Goal: Task Accomplishment & Management: Complete application form

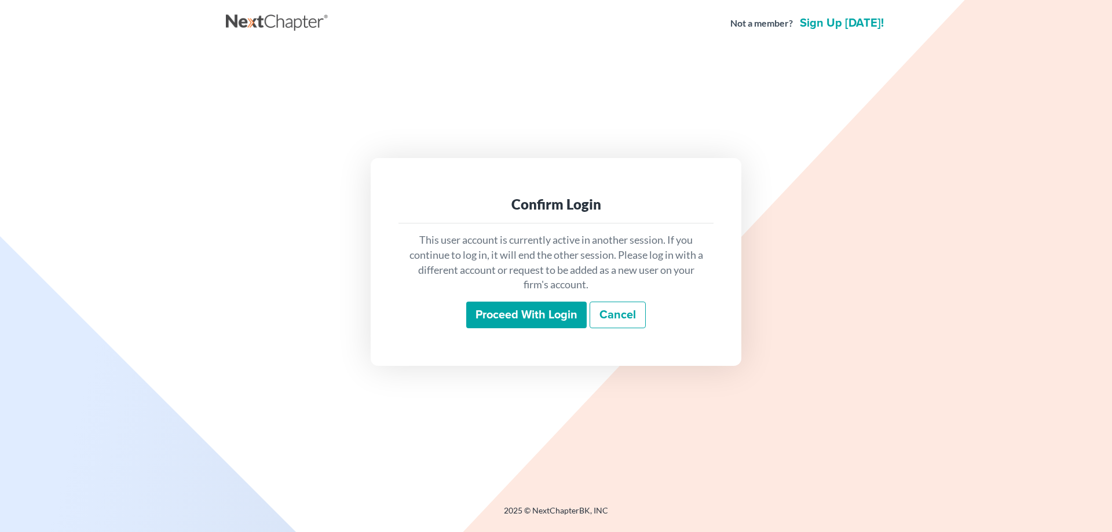
click at [522, 312] on input "Proceed with login" at bounding box center [526, 315] width 120 height 27
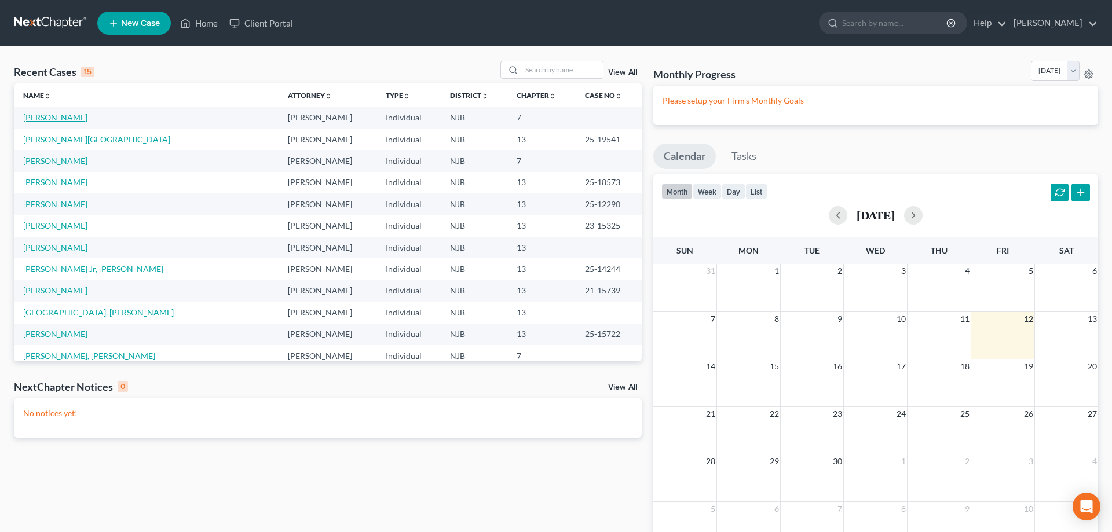
click at [63, 117] on link "[PERSON_NAME]" at bounding box center [55, 117] width 64 height 10
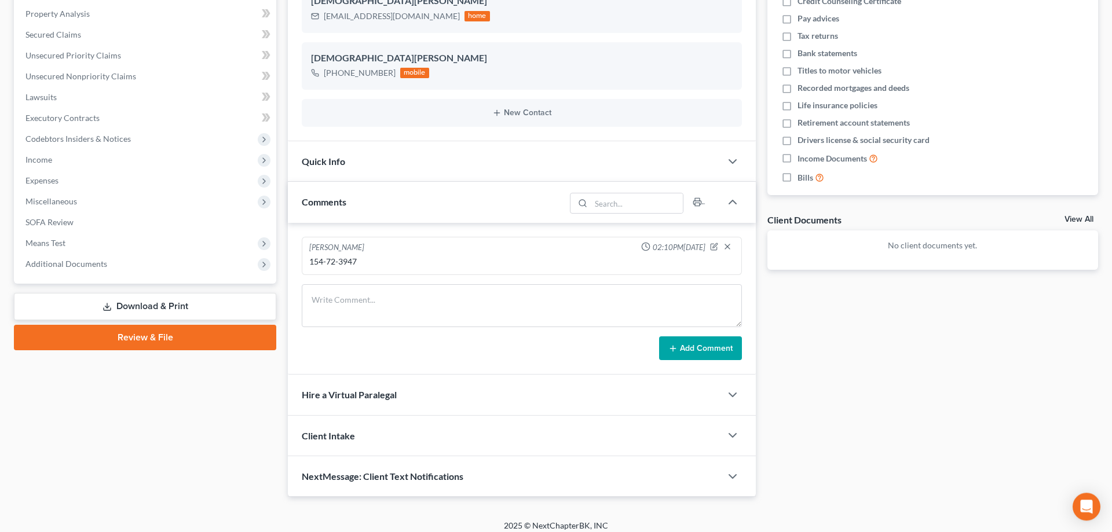
scroll to position [229, 0]
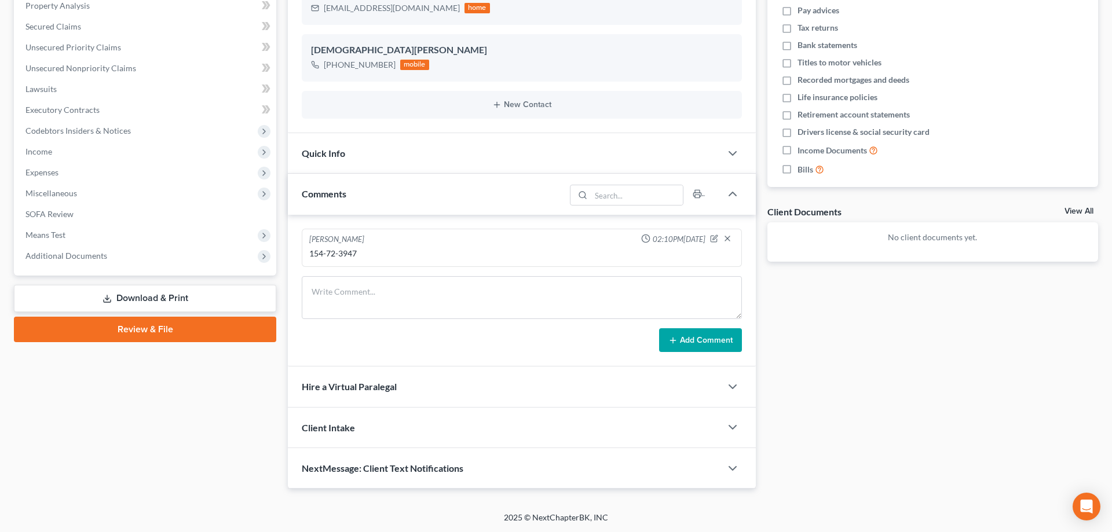
click at [161, 334] on link "Review & File" at bounding box center [145, 329] width 262 height 25
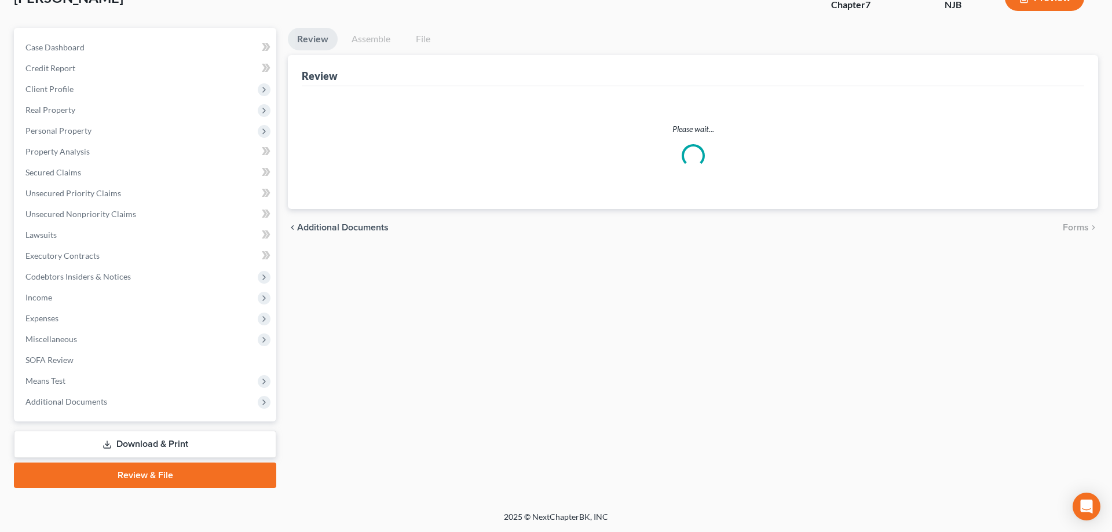
scroll to position [82, 0]
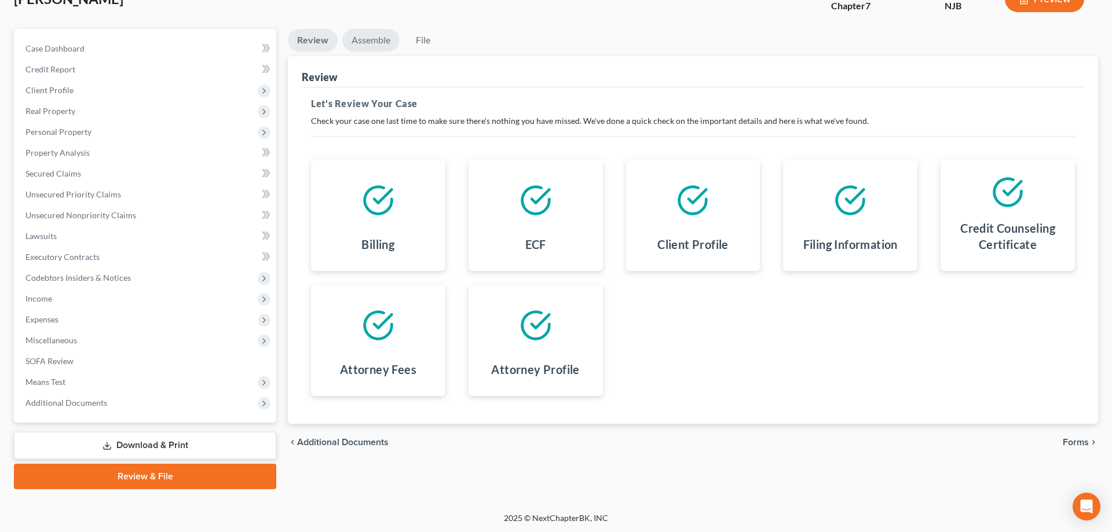
click at [373, 40] on link "Assemble" at bounding box center [370, 40] width 57 height 23
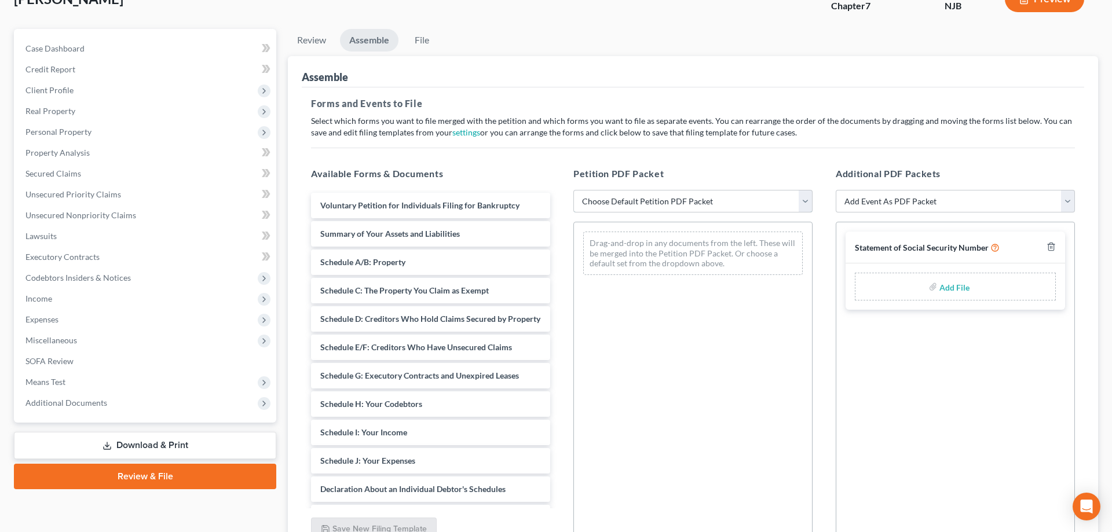
click at [573, 190] on select "Choose Default Petition PDF Packet Complete Bankruptcy Petition (all forms and …" at bounding box center [692, 201] width 239 height 23
select select "0"
click option "Complete Bankruptcy Petition (all forms and schedules)" at bounding box center [0, 0] width 0 height 0
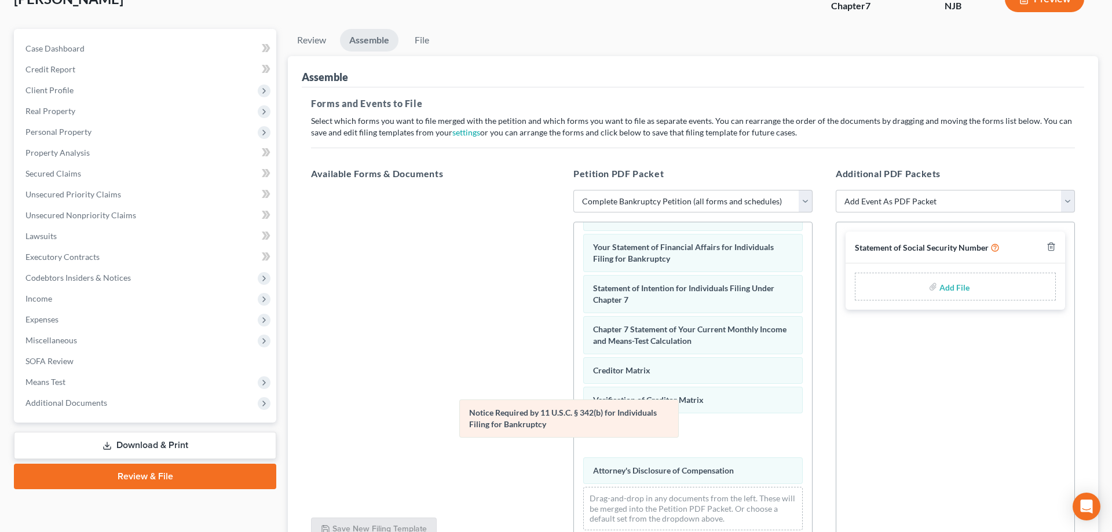
scroll to position [293, 0]
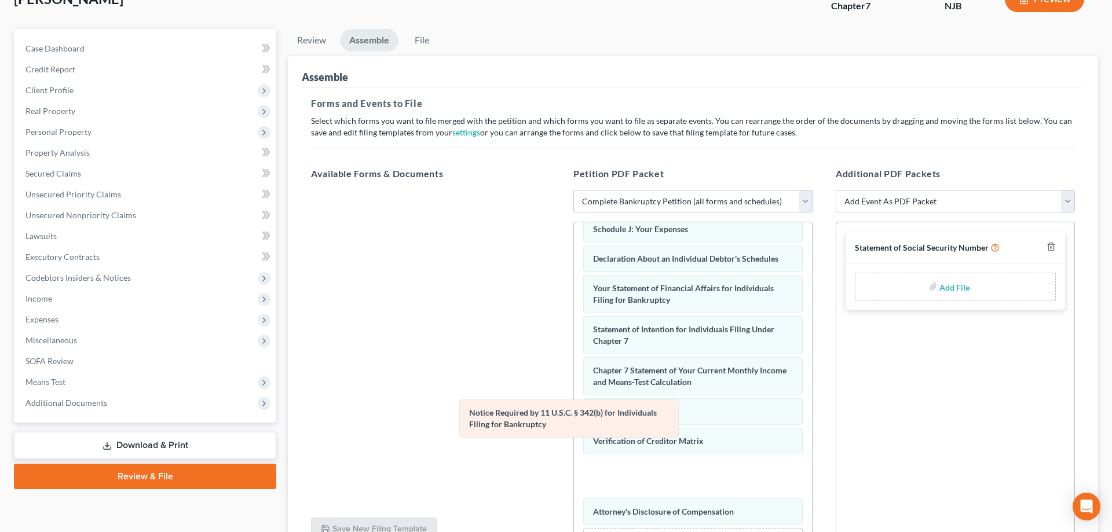
drag, startPoint x: 656, startPoint y: 431, endPoint x: 385, endPoint y: 400, distance: 272.3
click at [574, 400] on div "Notice Required by 11 U.S.C. § 342(b) for Individuals Filing for Bankruptcy Vol…" at bounding box center [693, 255] width 238 height 652
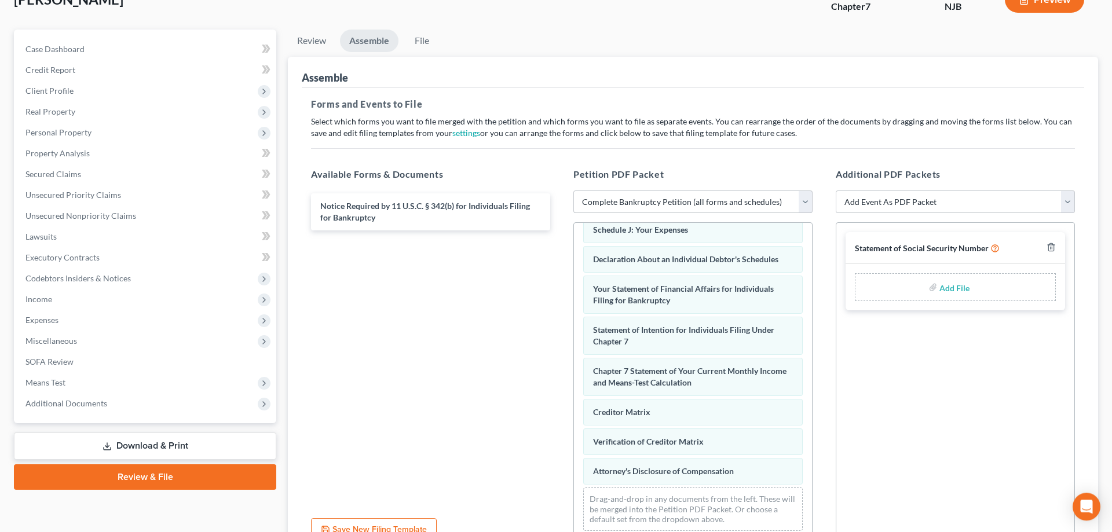
scroll to position [0, 0]
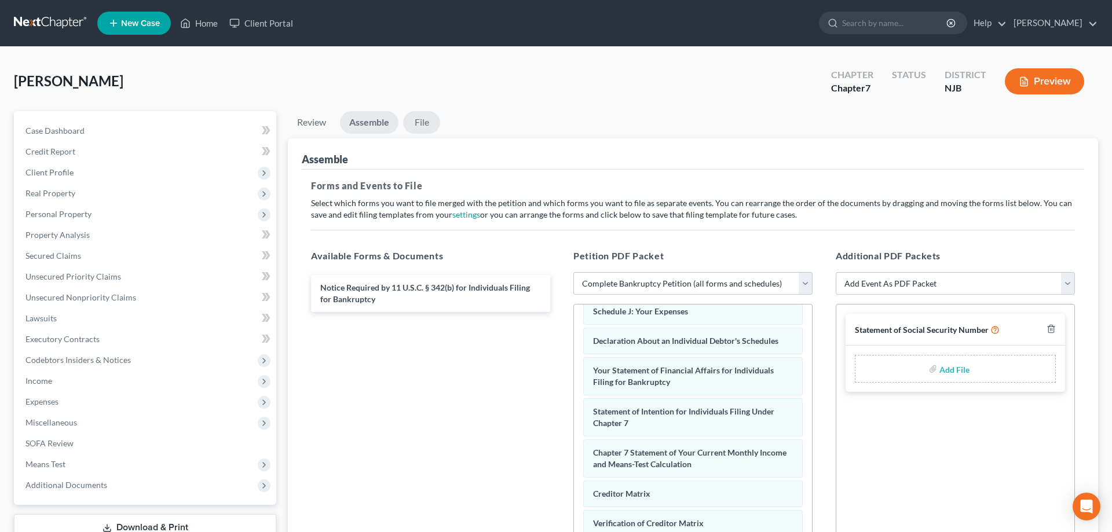
click at [427, 124] on link "File" at bounding box center [421, 122] width 37 height 23
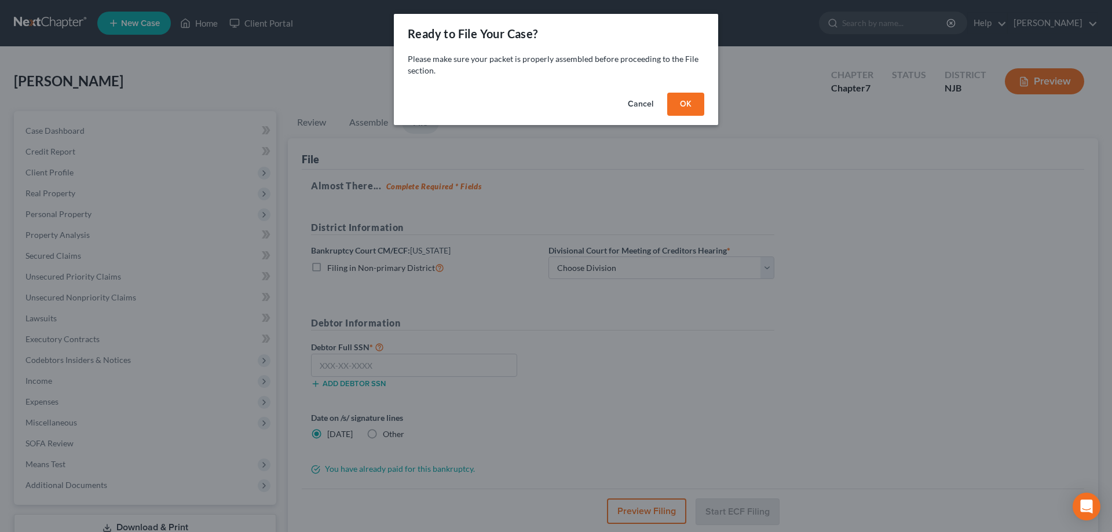
click at [689, 101] on button "OK" at bounding box center [685, 104] width 37 height 23
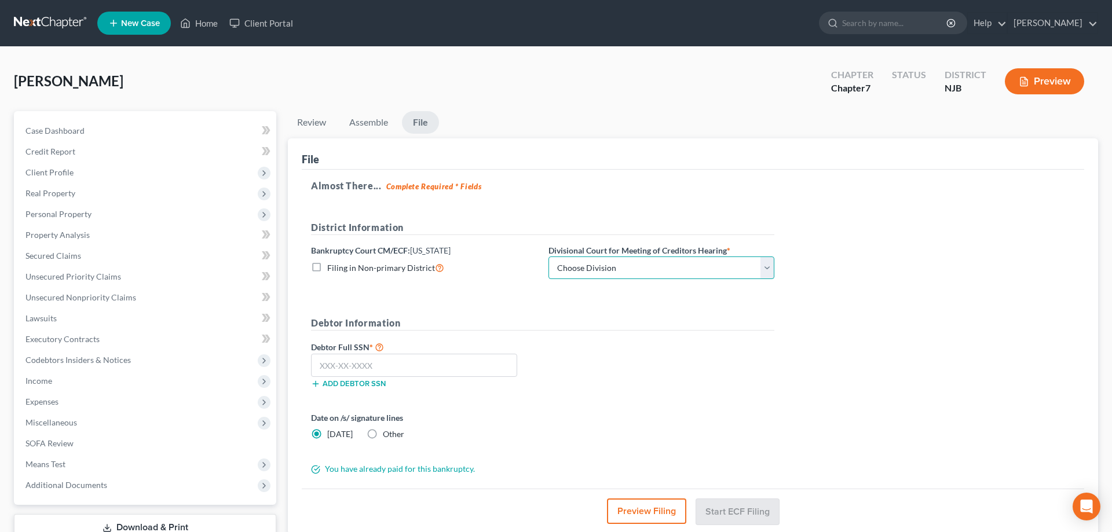
click at [548, 257] on select "Choose Division [GEOGRAPHIC_DATA] [GEOGRAPHIC_DATA]/[GEOGRAPHIC_DATA] [GEOGRAPH…" at bounding box center [661, 268] width 226 height 23
click option "[GEOGRAPHIC_DATA]/[GEOGRAPHIC_DATA]" at bounding box center [0, 0] width 0 height 0
select select "1"
click at [447, 369] on input "text" at bounding box center [414, 365] width 206 height 23
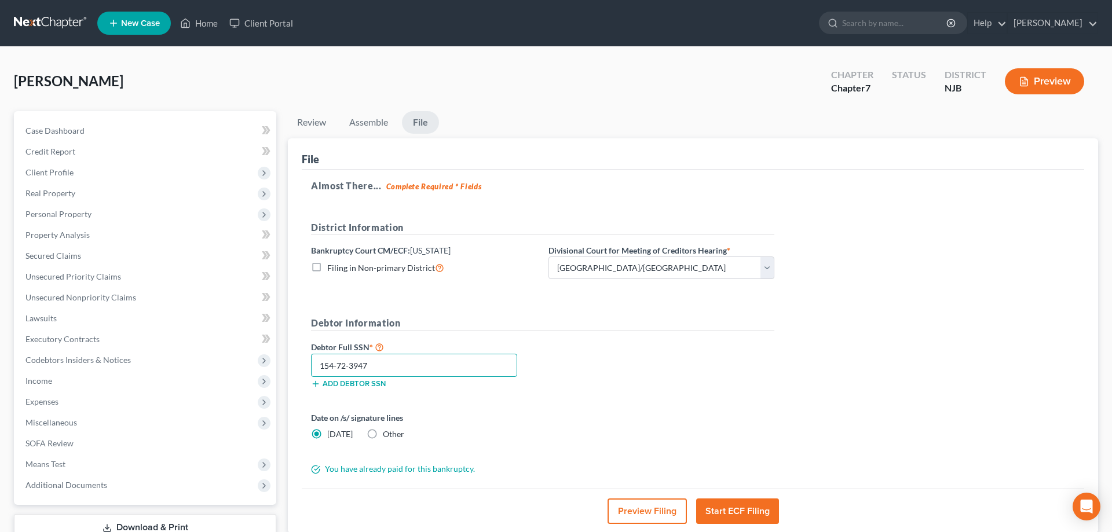
type input "154-72-3947"
click at [721, 509] on button "Start ECF Filing" at bounding box center [737, 511] width 83 height 25
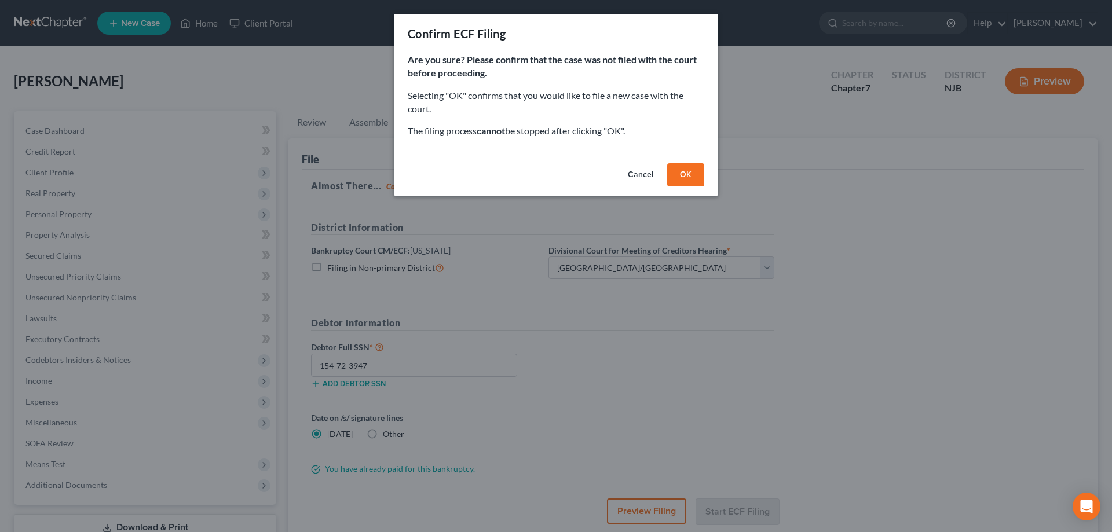
click at [679, 181] on button "OK" at bounding box center [685, 174] width 37 height 23
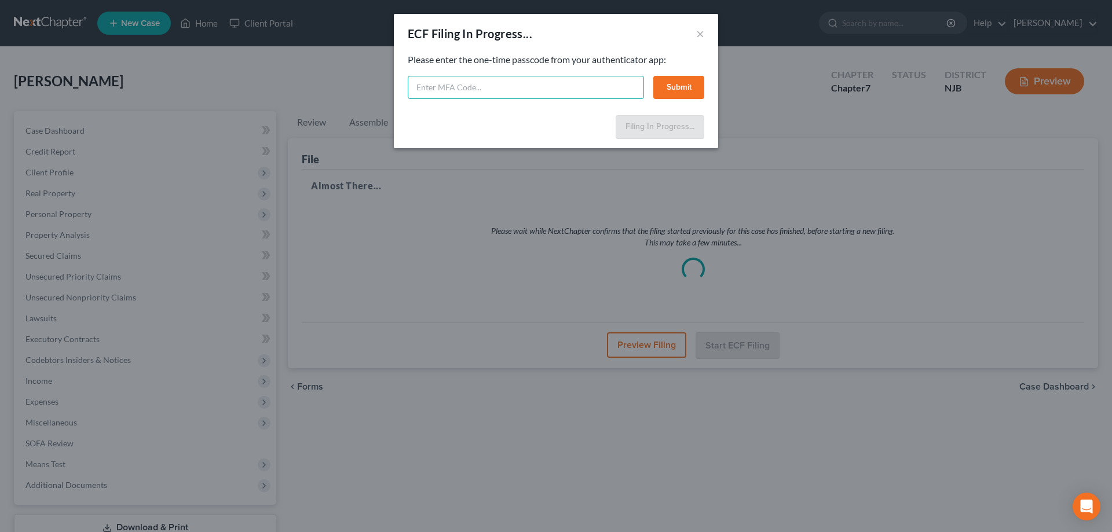
click at [486, 96] on input "text" at bounding box center [526, 87] width 236 height 23
type input "046217"
click at [667, 85] on button "Submit" at bounding box center [678, 87] width 51 height 23
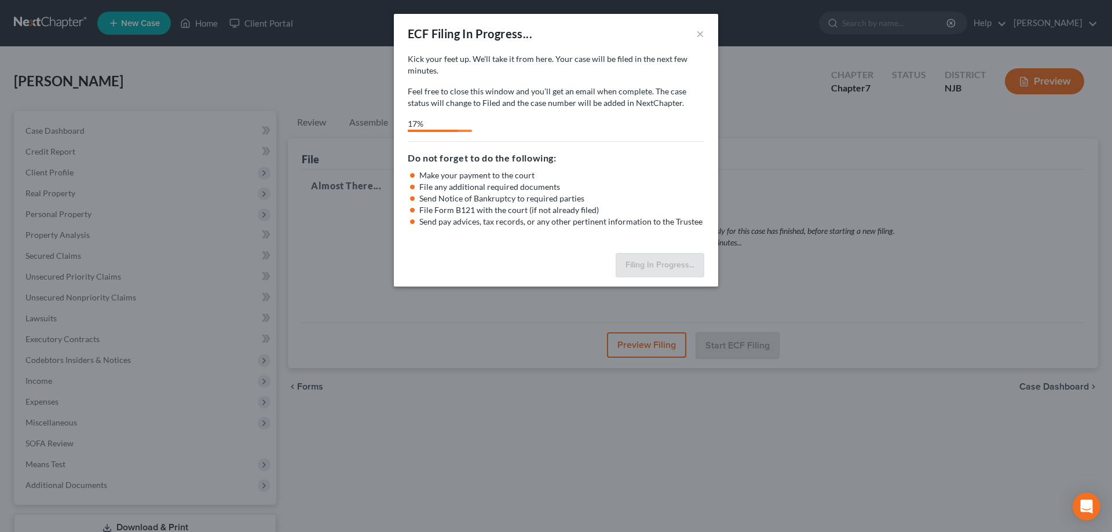
select select "1"
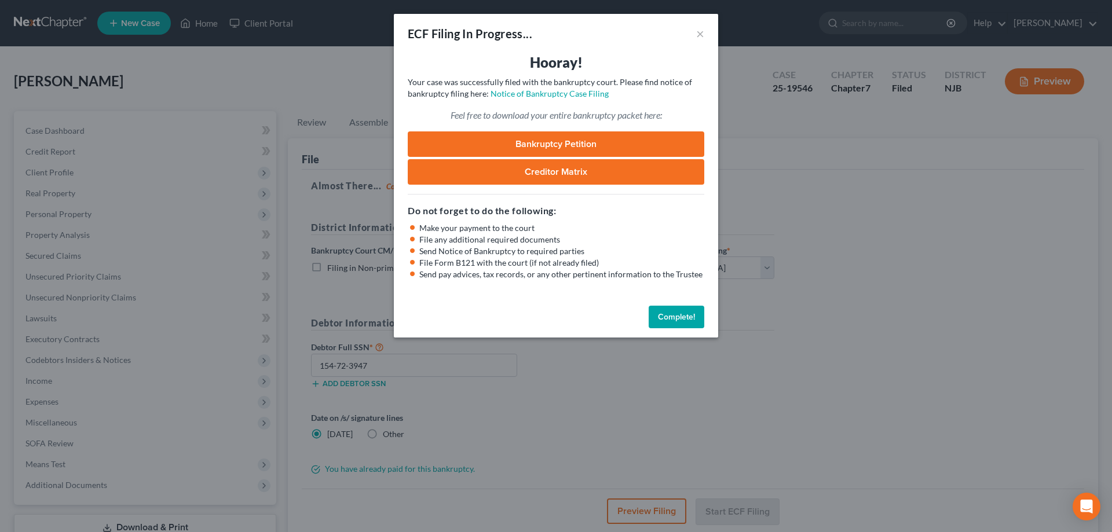
click at [532, 147] on link "Bankruptcy Petition" at bounding box center [556, 143] width 297 height 25
click at [680, 313] on button "Complete!" at bounding box center [677, 317] width 56 height 23
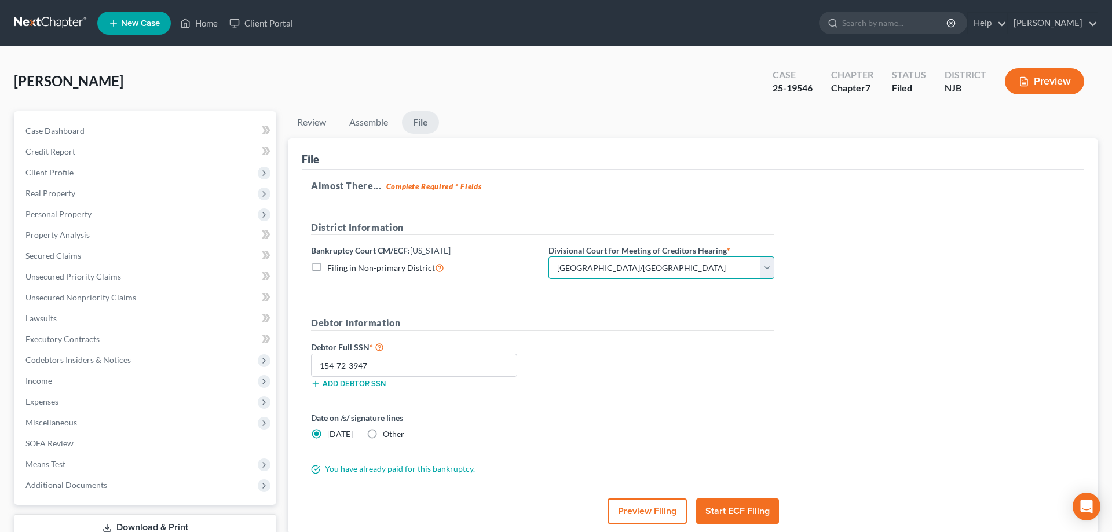
click at [548, 257] on select "Choose Division [GEOGRAPHIC_DATA] [GEOGRAPHIC_DATA]/[GEOGRAPHIC_DATA] [GEOGRAPH…" at bounding box center [661, 268] width 226 height 23
